Goal: Go to known website: Access a specific website the user already knows

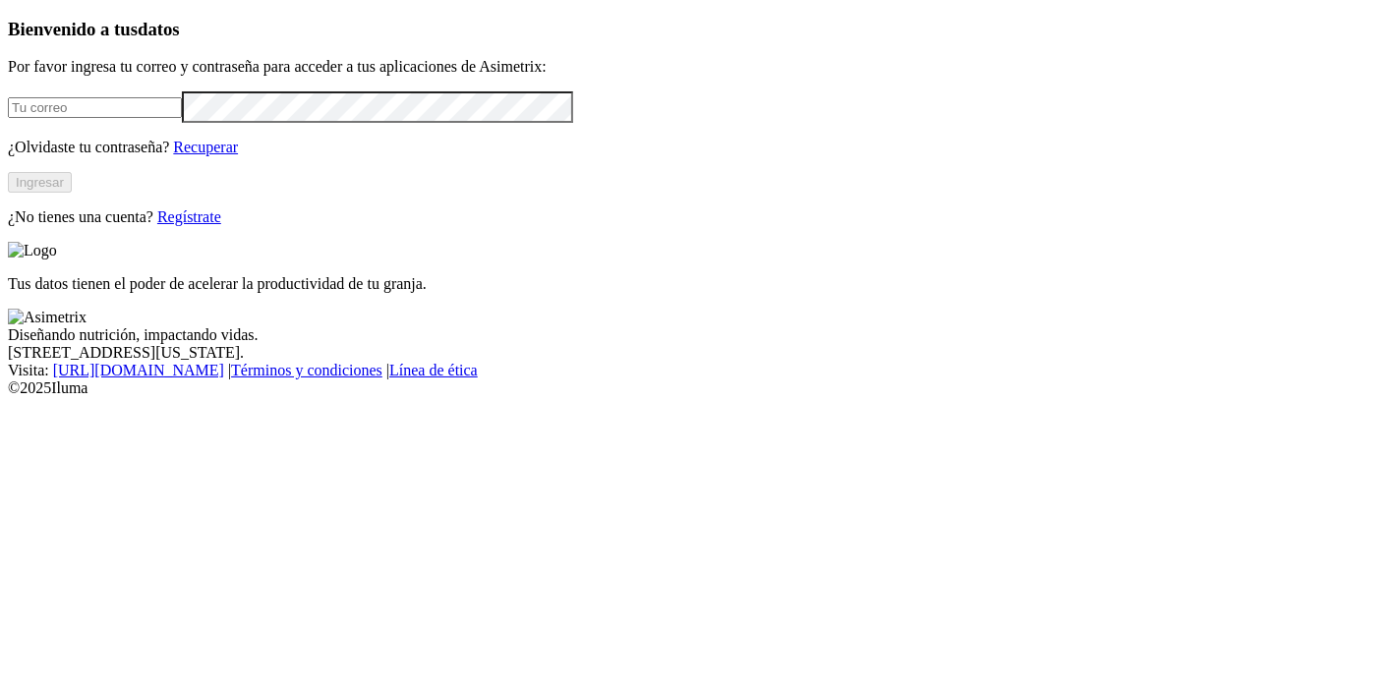
click at [182, 118] on input "email" at bounding box center [95, 107] width 174 height 21
type input "[PERSON_NAME][EMAIL_ADDRESS][PERSON_NAME][DOMAIN_NAME]"
click at [72, 193] on button "Ingresar" at bounding box center [40, 182] width 64 height 21
